Goal: Find specific page/section: Find specific page/section

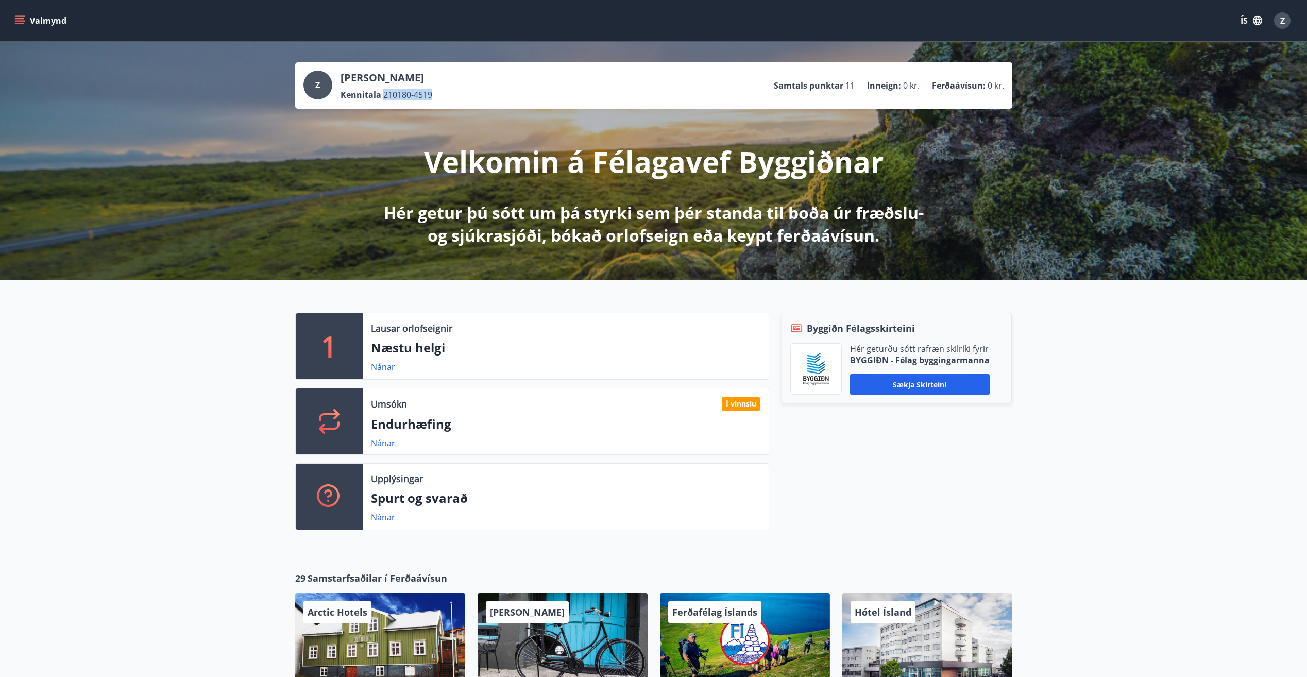
drag, startPoint x: 382, startPoint y: 96, endPoint x: 431, endPoint y: 95, distance: 48.4
click at [431, 95] on span "210180-4519" at bounding box center [407, 94] width 49 height 11
copy span "210180-4519"
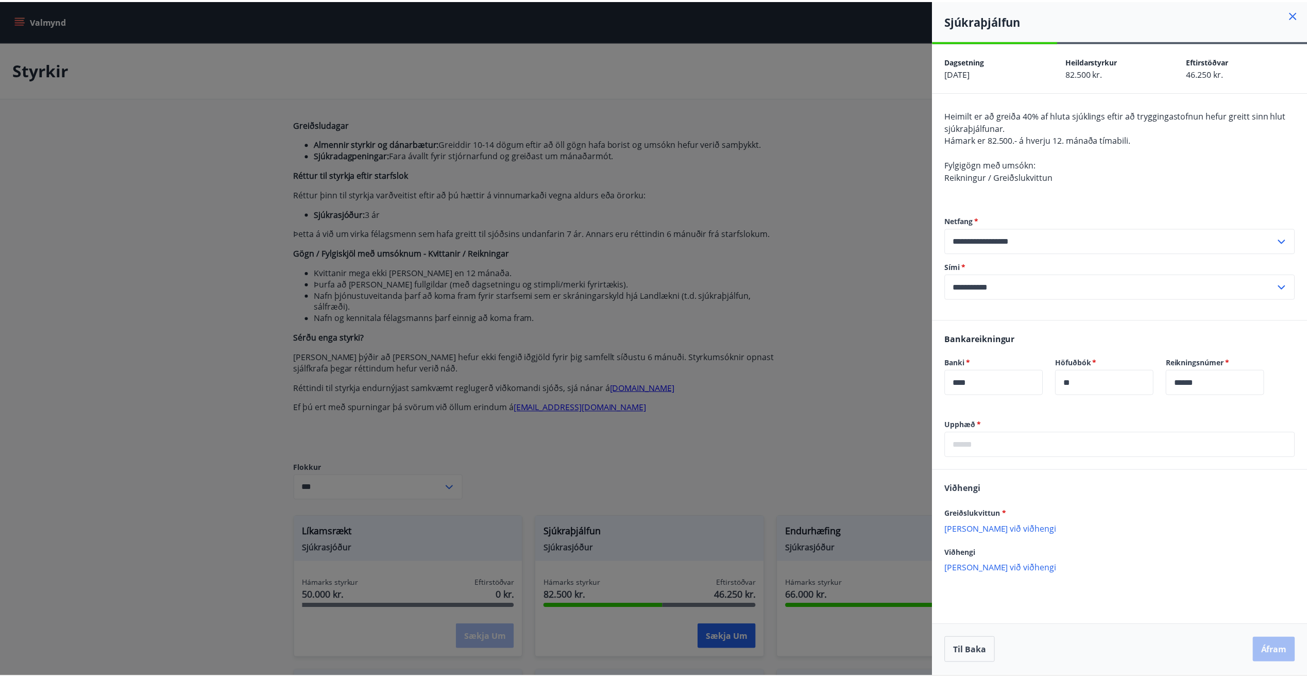
scroll to position [258, 0]
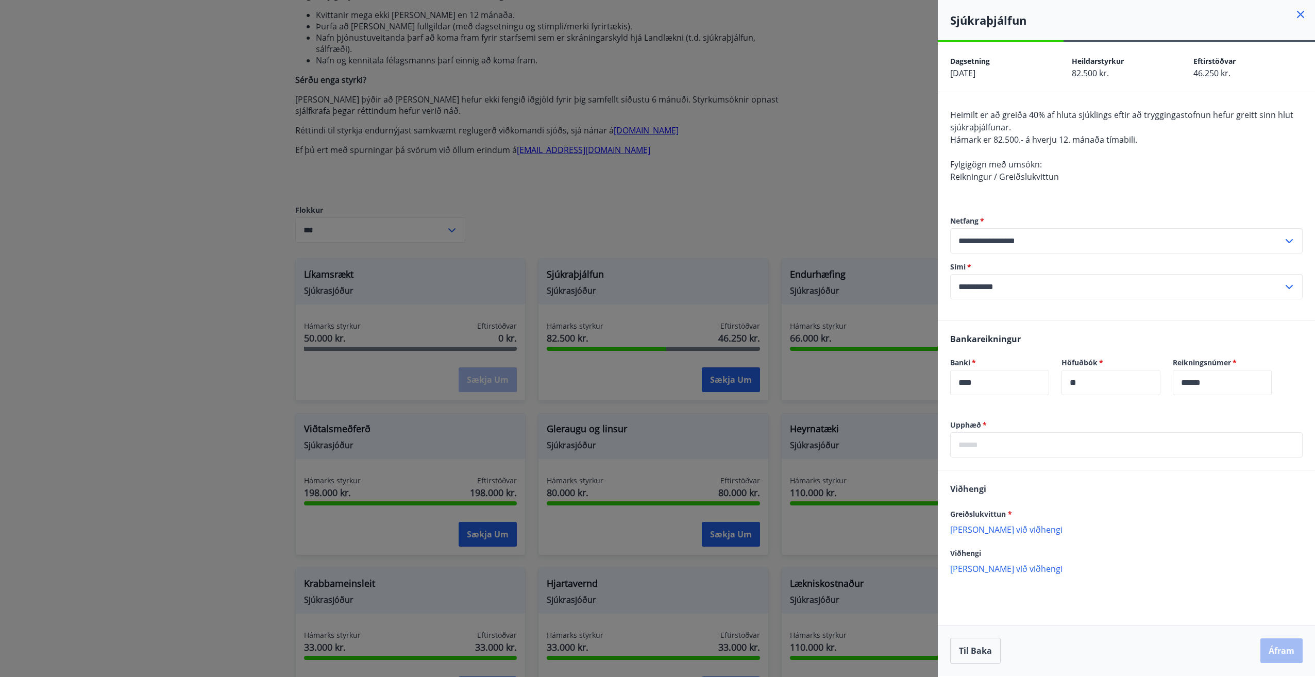
click at [1299, 14] on icon at bounding box center [1300, 14] width 12 height 12
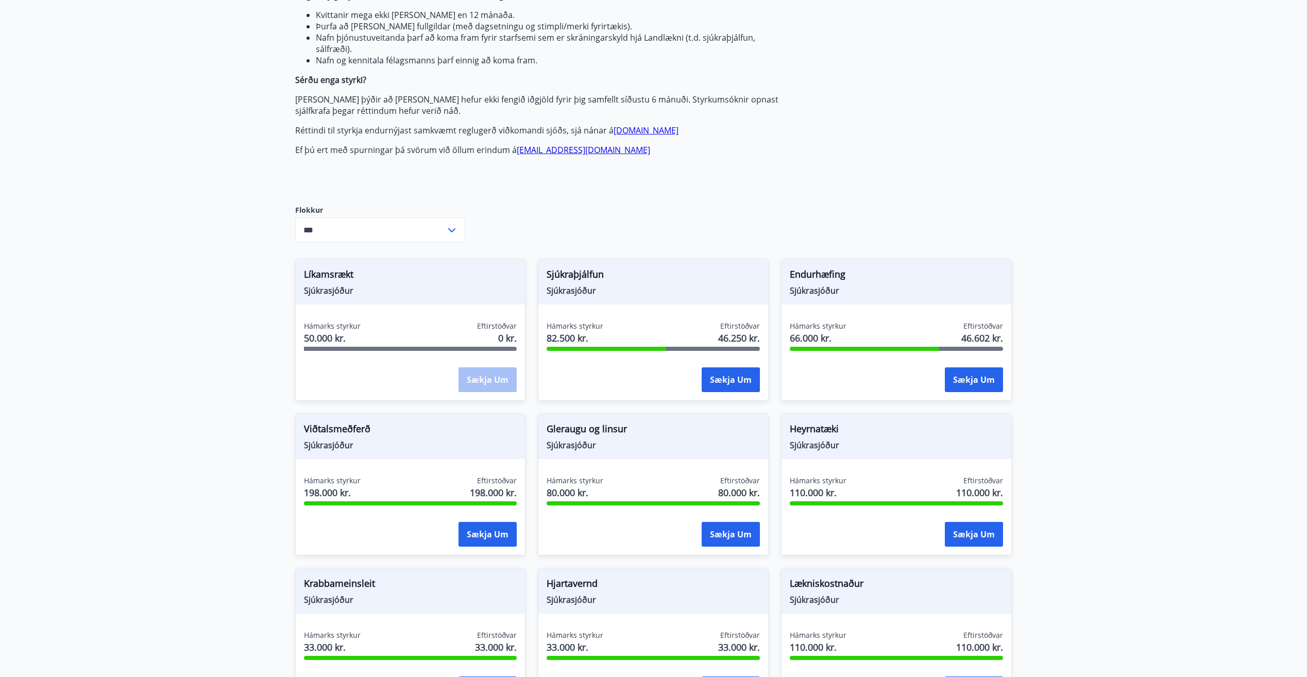
scroll to position [0, 0]
